Goal: Task Accomplishment & Management: Complete application form

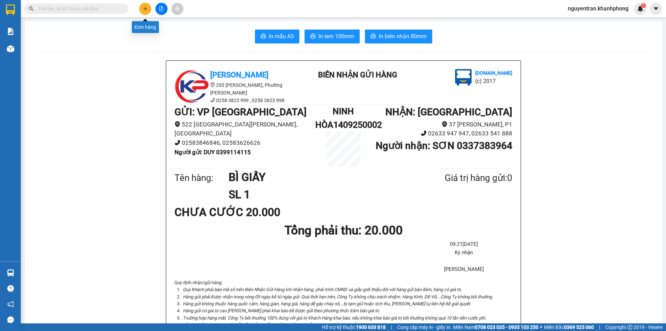
click at [147, 8] on icon "plus" at bounding box center [145, 8] width 5 height 5
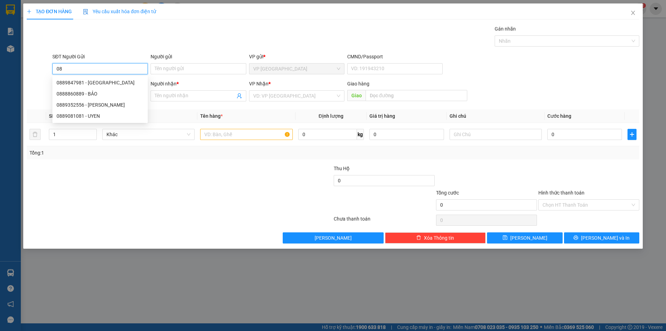
type input "0"
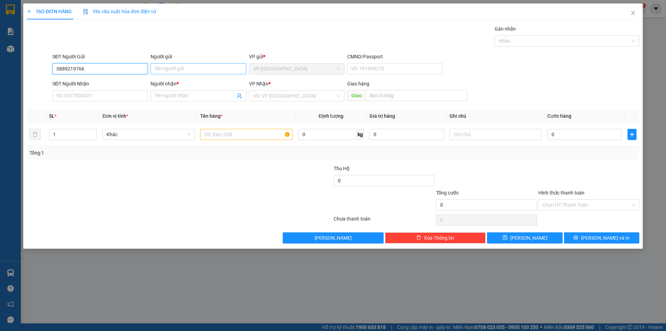
type input "0889219766"
click at [170, 67] on input "Người gửi" at bounding box center [198, 68] width 95 height 11
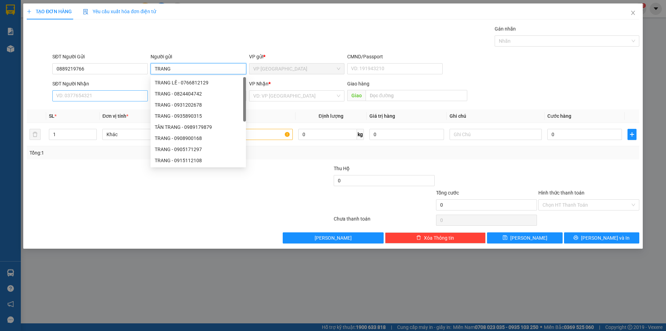
type input "TRANG"
click at [72, 96] on input "SĐT Người Nhận" at bounding box center [99, 95] width 95 height 11
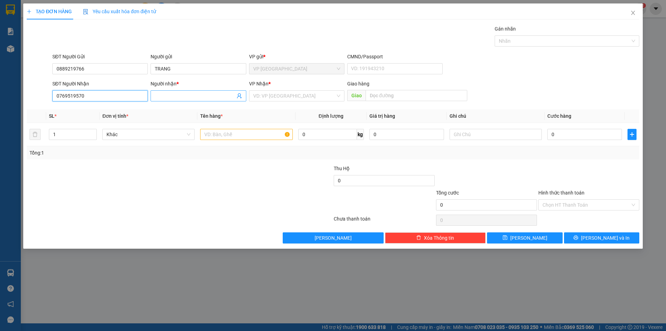
type input "0769519570"
click at [175, 98] on input "Người nhận *" at bounding box center [195, 96] width 80 height 8
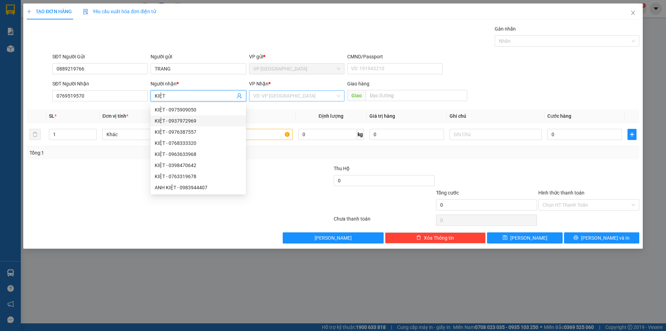
type input "KIỆT"
click at [286, 97] on input "search" at bounding box center [294, 96] width 82 height 10
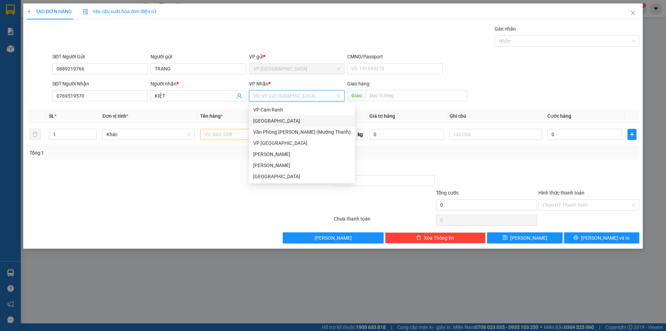
click at [267, 119] on div "[GEOGRAPHIC_DATA]" at bounding box center [301, 121] width 97 height 8
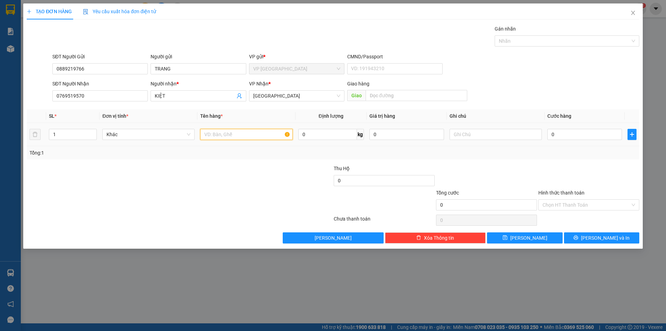
click at [230, 129] on input "text" at bounding box center [246, 134] width 92 height 11
type input "THÙNG GIẤY"
click at [560, 134] on input "0" at bounding box center [584, 134] width 75 height 11
type input "5"
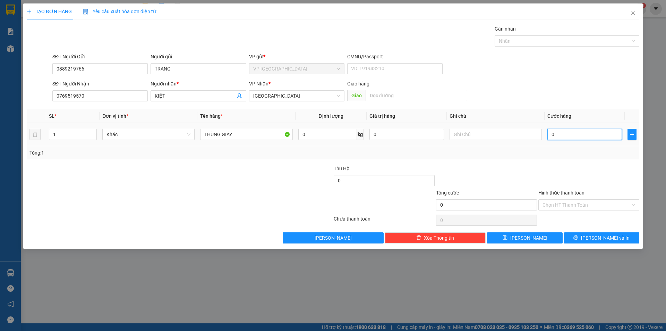
type input "5"
type input "50"
type input "500"
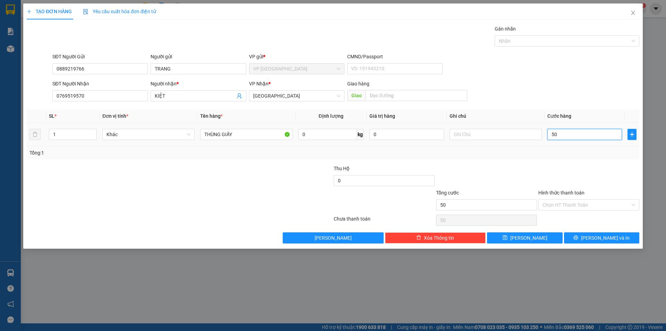
type input "500"
type input "5.000"
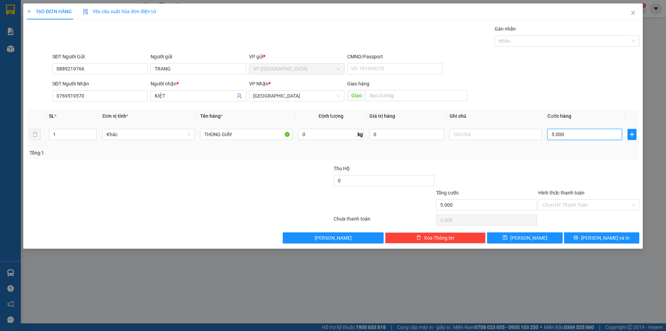
type input "50.000"
click at [569, 202] on input "Hình thức thanh toán" at bounding box center [586, 204] width 88 height 10
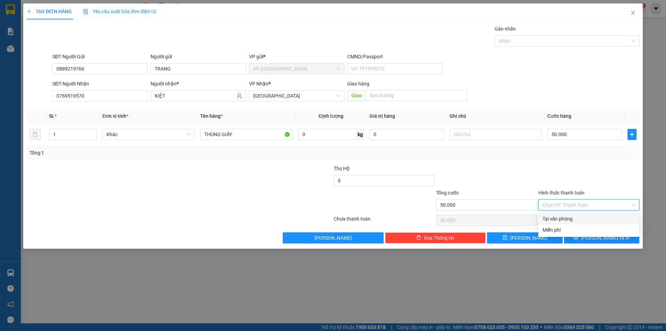
click at [559, 221] on div "Tại văn phòng" at bounding box center [588, 219] width 93 height 8
type input "0"
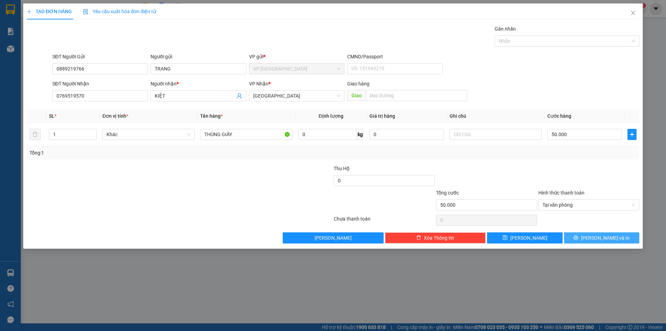
click at [584, 237] on button "[PERSON_NAME] và In" at bounding box center [601, 237] width 75 height 11
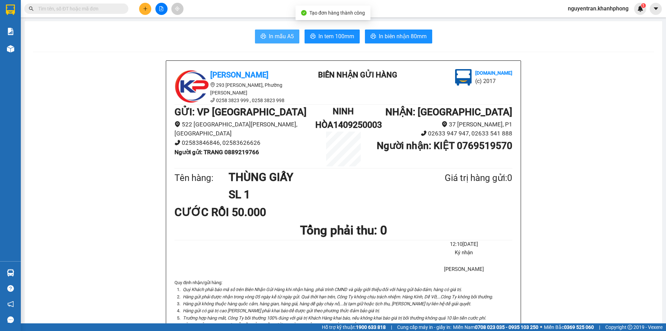
click at [281, 37] on span "In mẫu A5" at bounding box center [281, 36] width 25 height 9
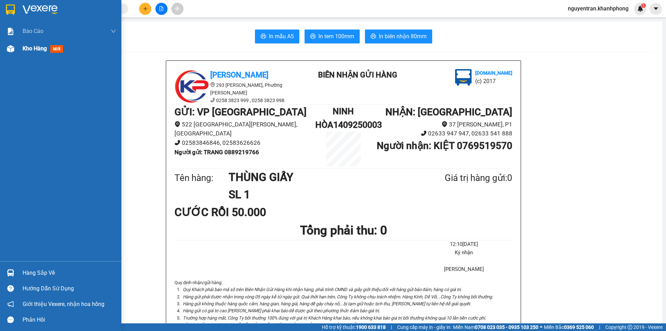
click at [9, 46] on img at bounding box center [10, 48] width 7 height 7
